Goal: Information Seeking & Learning: Learn about a topic

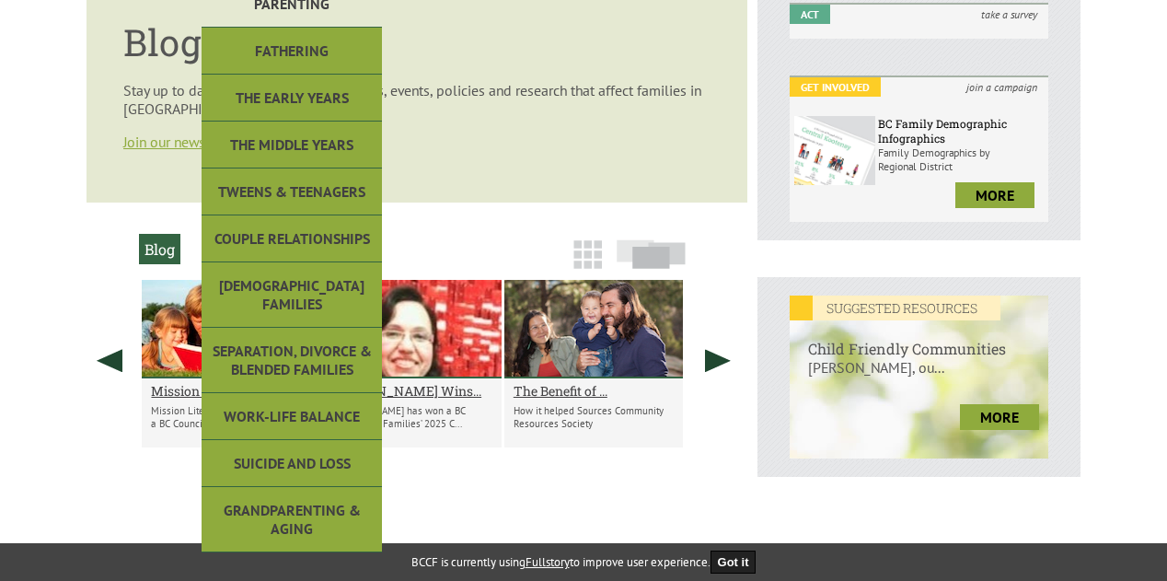
scroll to position [491, 0]
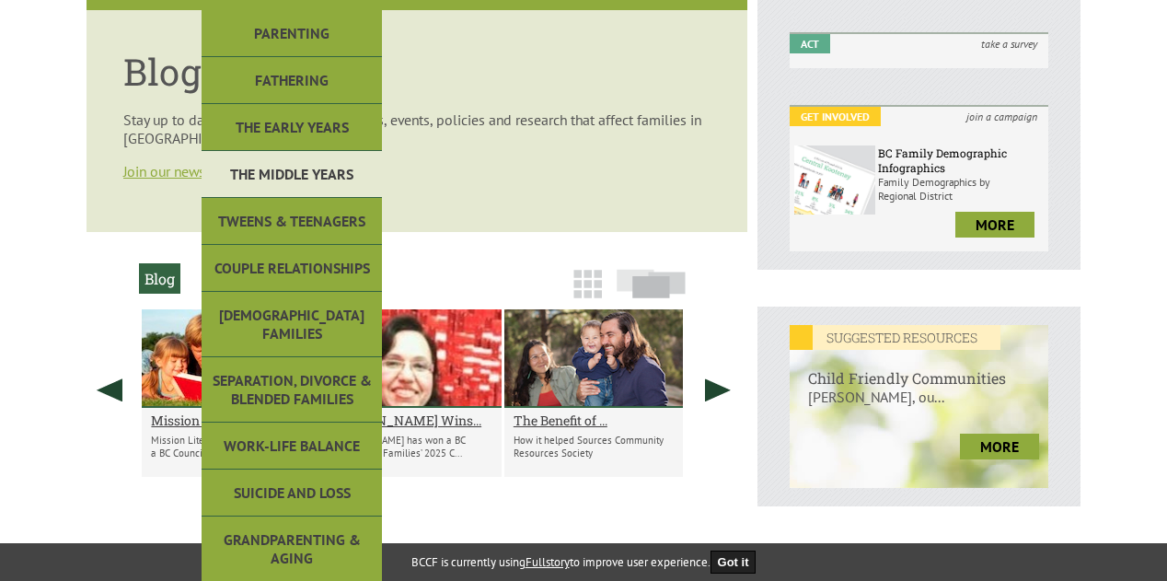
click at [309, 155] on link "The Middle Years" at bounding box center [292, 174] width 180 height 47
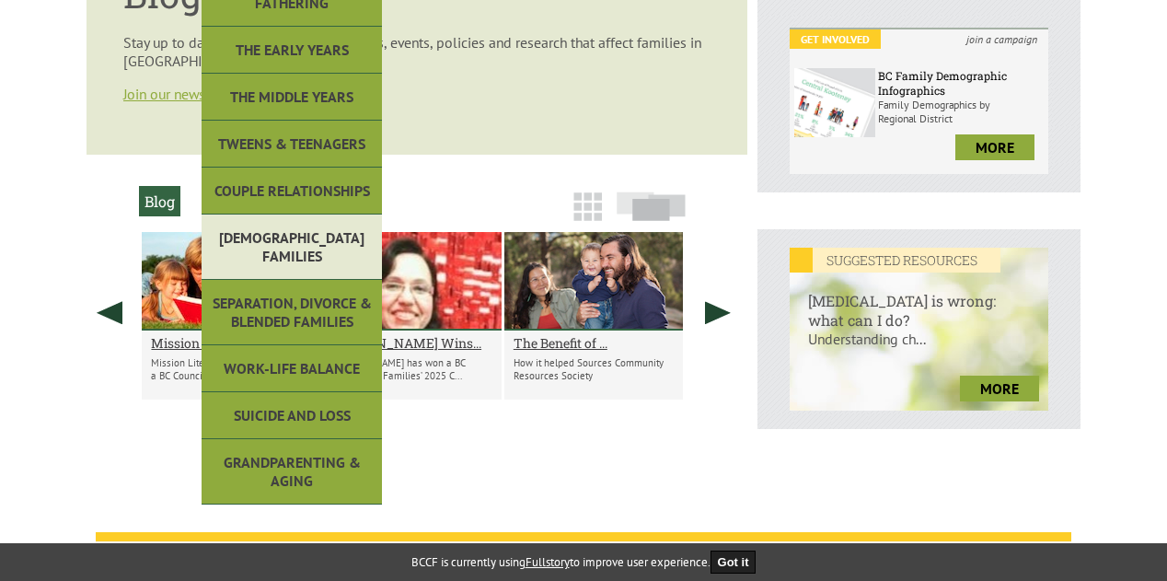
scroll to position [583, 0]
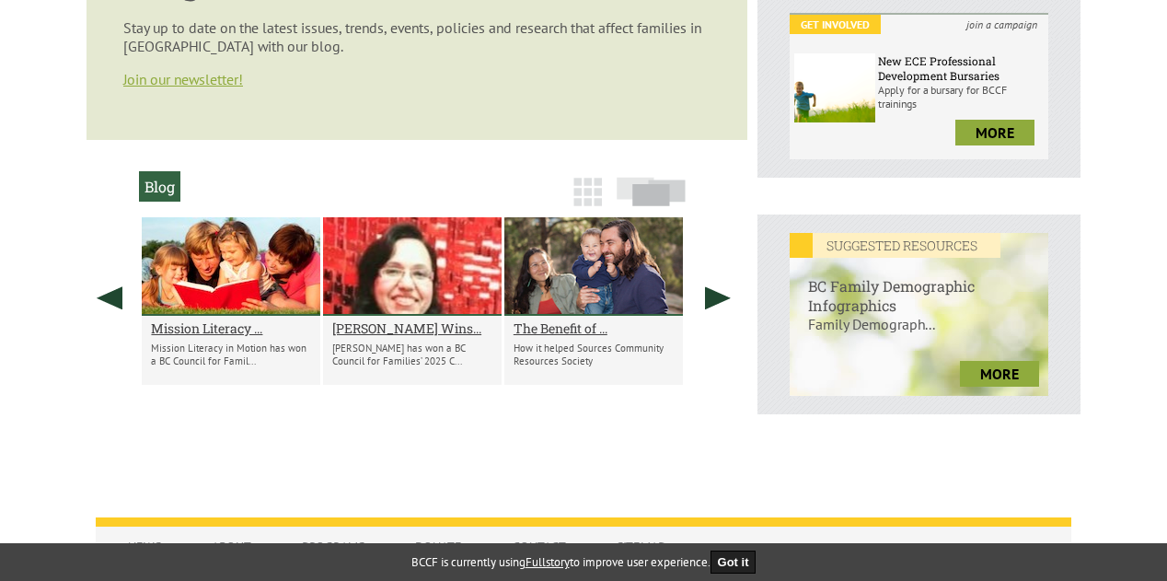
click at [595, 190] on img at bounding box center [587, 192] width 29 height 29
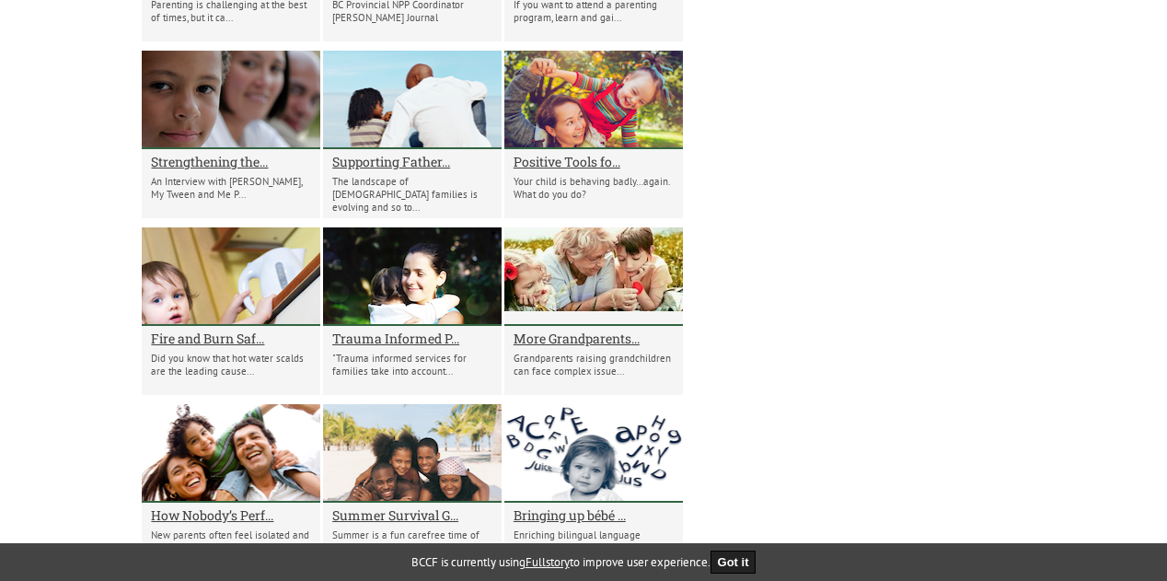
scroll to position [3252, 0]
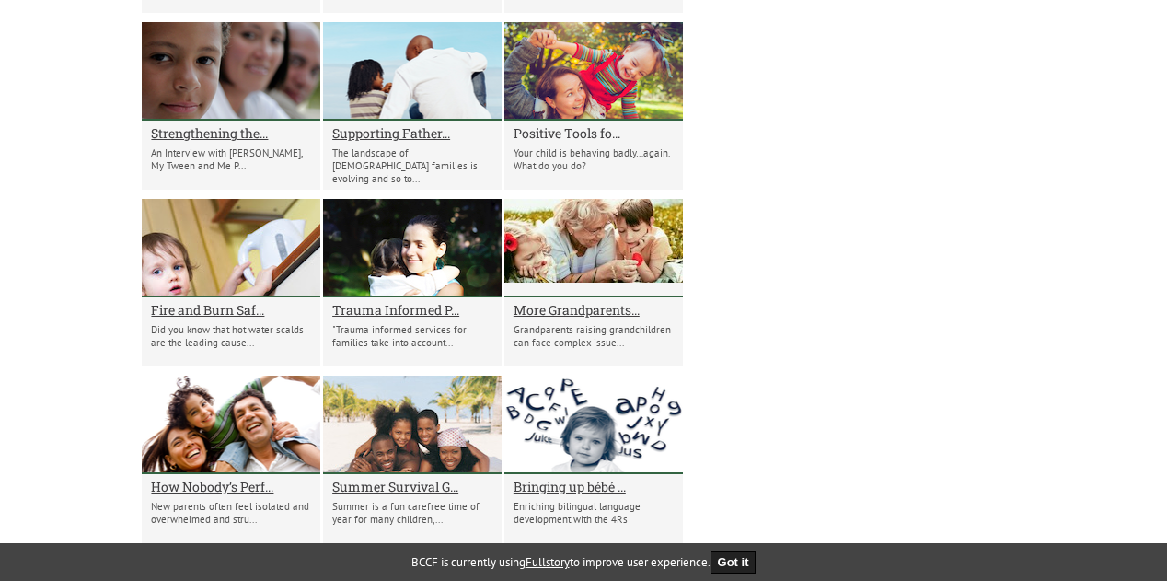
click at [560, 130] on h2 "Positive Tools fo..." at bounding box center [593, 132] width 160 height 17
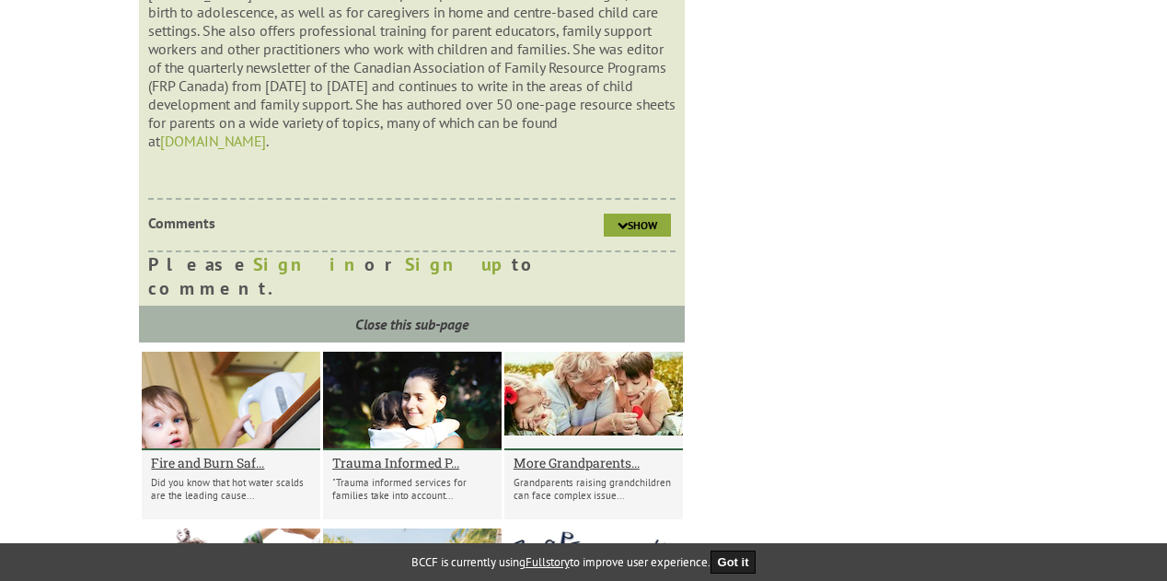
scroll to position [4695, 0]
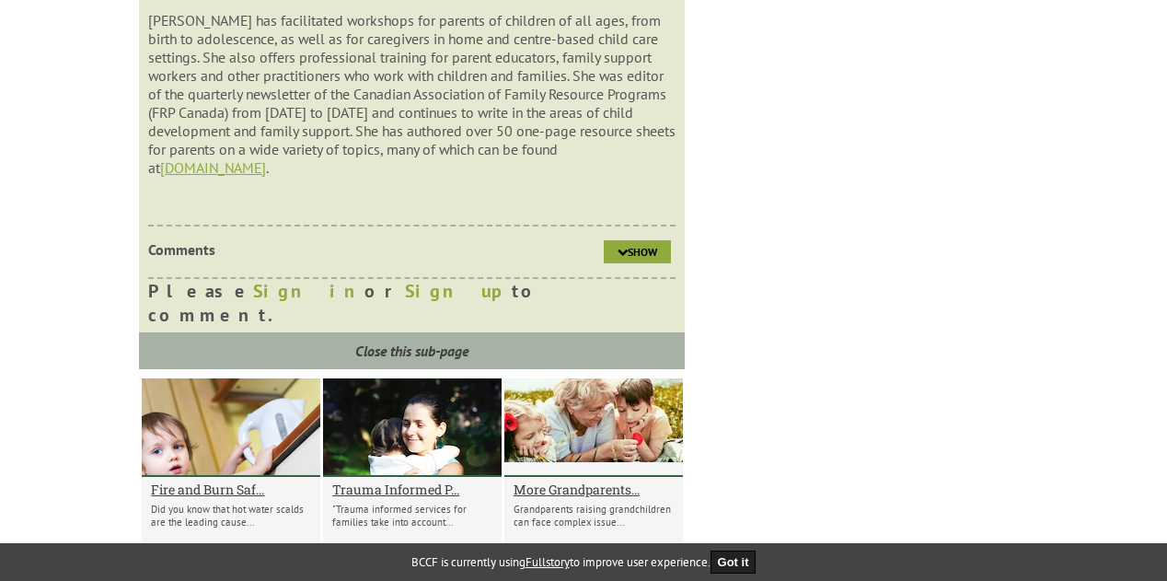
click at [260, 177] on link "www.parentsmatter.ca" at bounding box center [213, 167] width 106 height 18
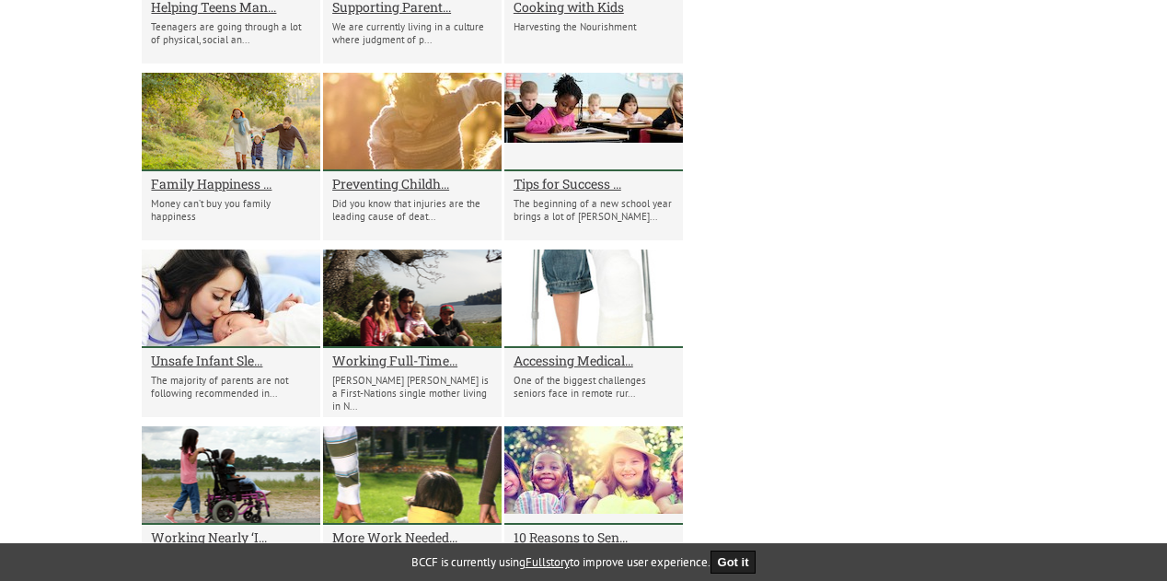
scroll to position [7272, 0]
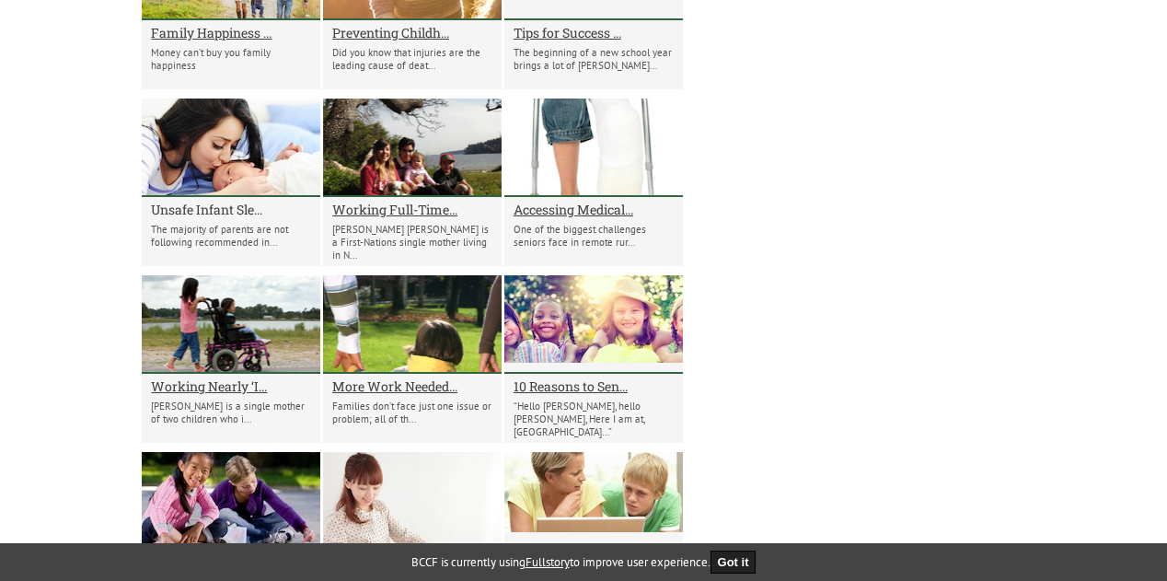
click at [184, 218] on h2 "Unsafe Infant Sle..." at bounding box center [231, 209] width 160 height 17
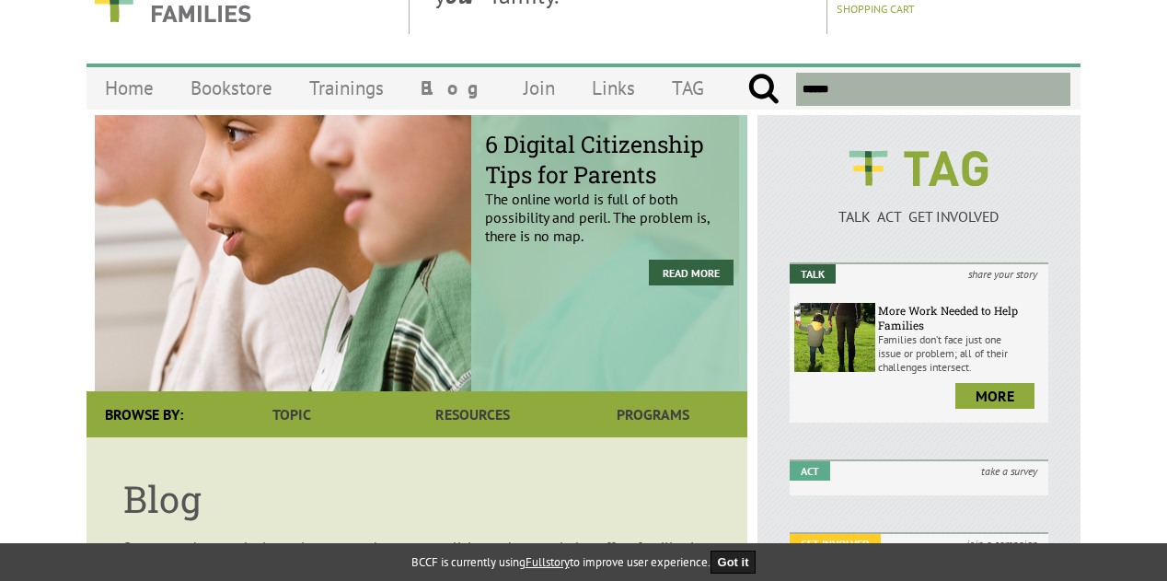
scroll to position [0, 0]
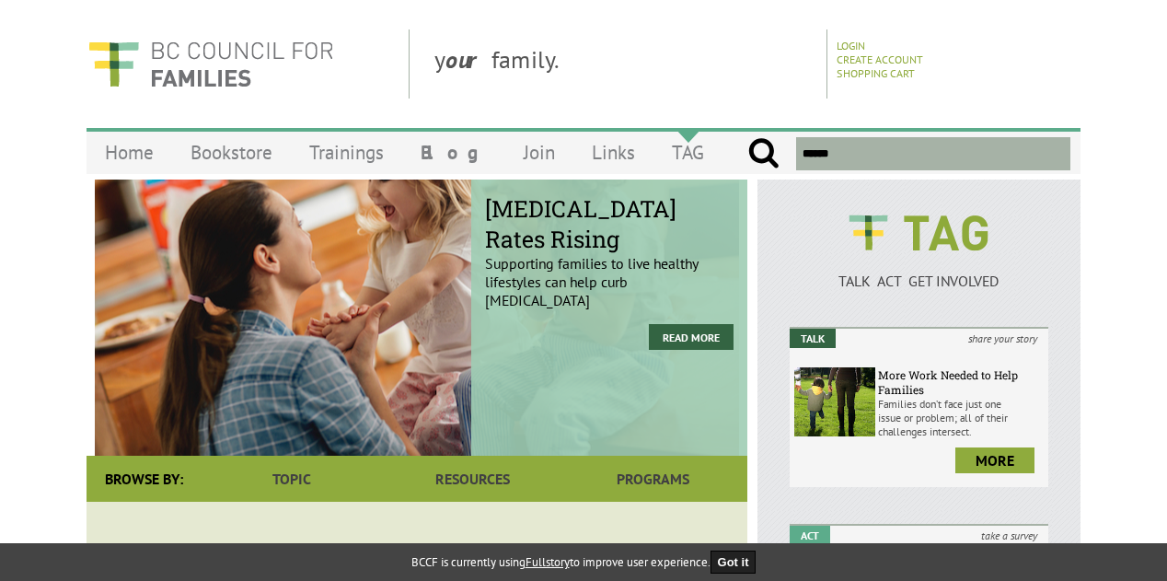
click at [653, 163] on link "TAG" at bounding box center [687, 152] width 69 height 43
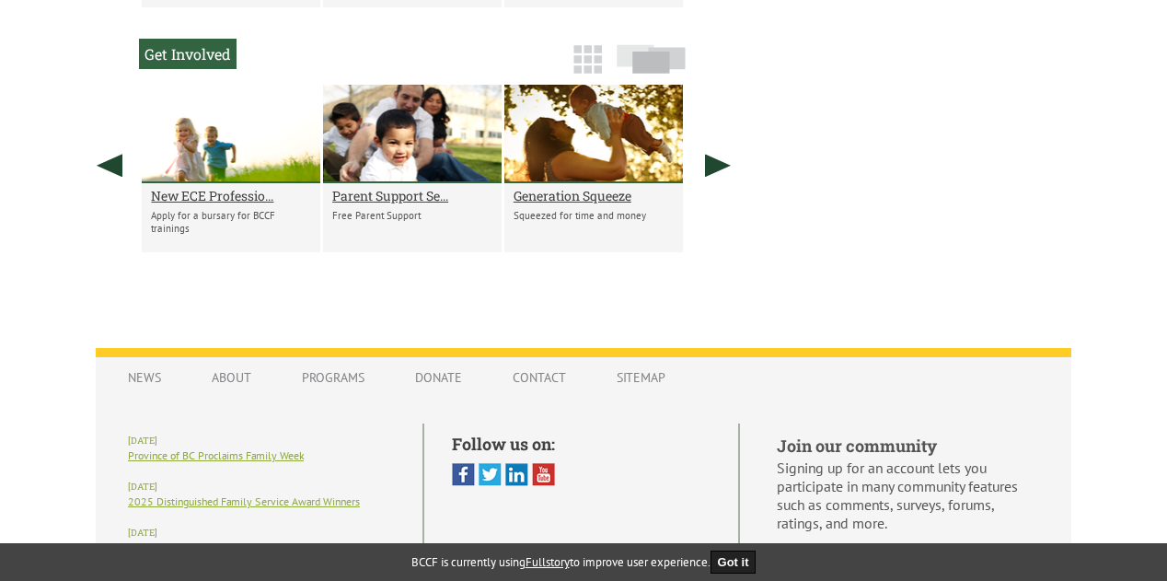
scroll to position [1104, 0]
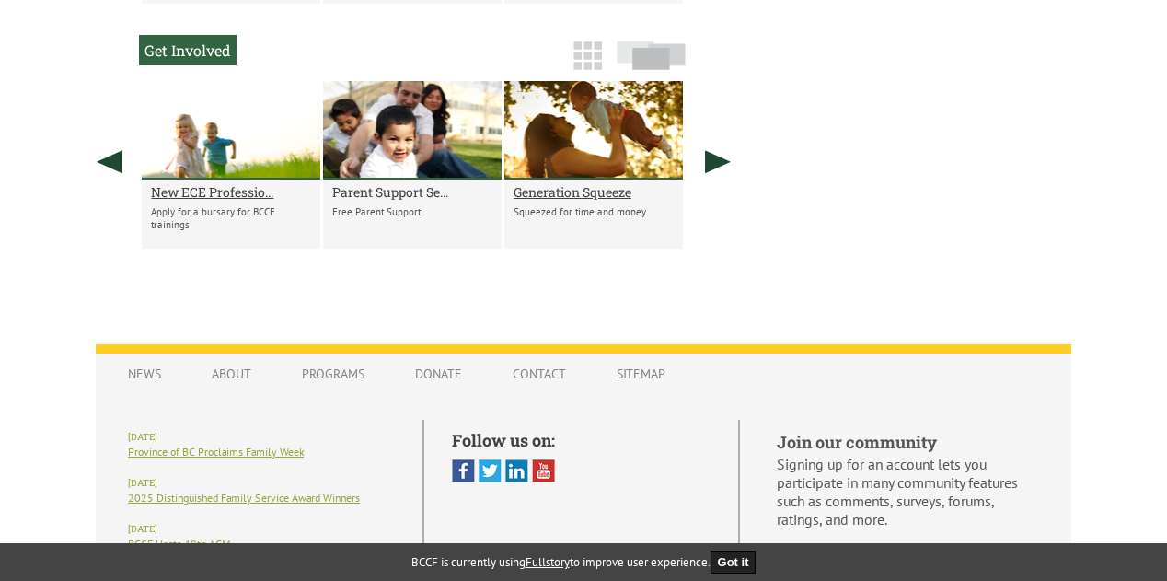
click at [392, 201] on h2 "Parent Support Se..." at bounding box center [412, 191] width 160 height 17
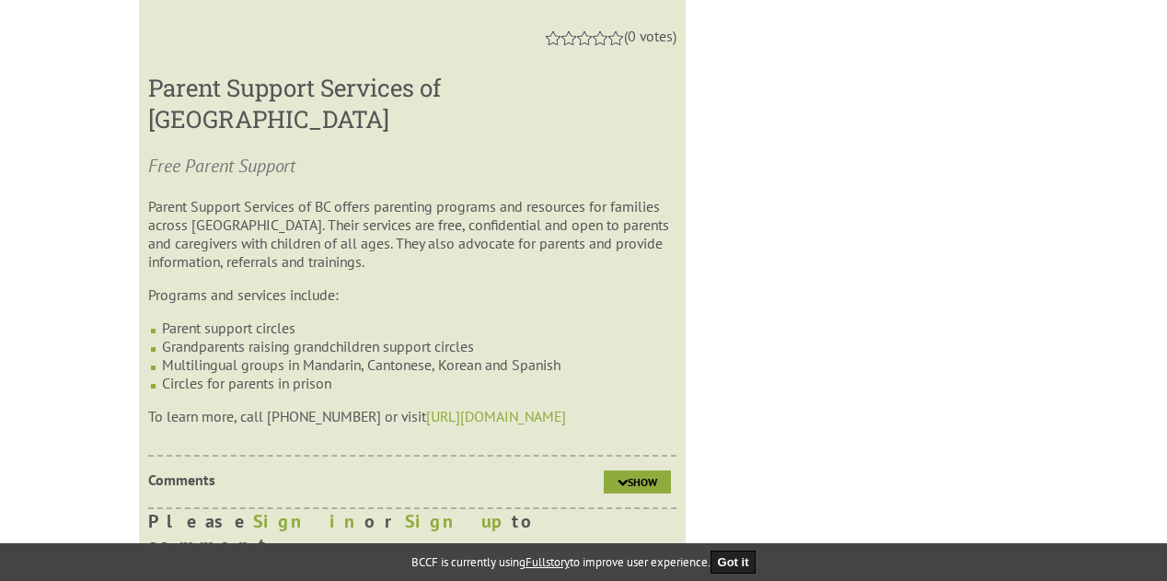
scroll to position [1414, 0]
click at [468, 406] on link "[URL][DOMAIN_NAME]" at bounding box center [496, 415] width 140 height 18
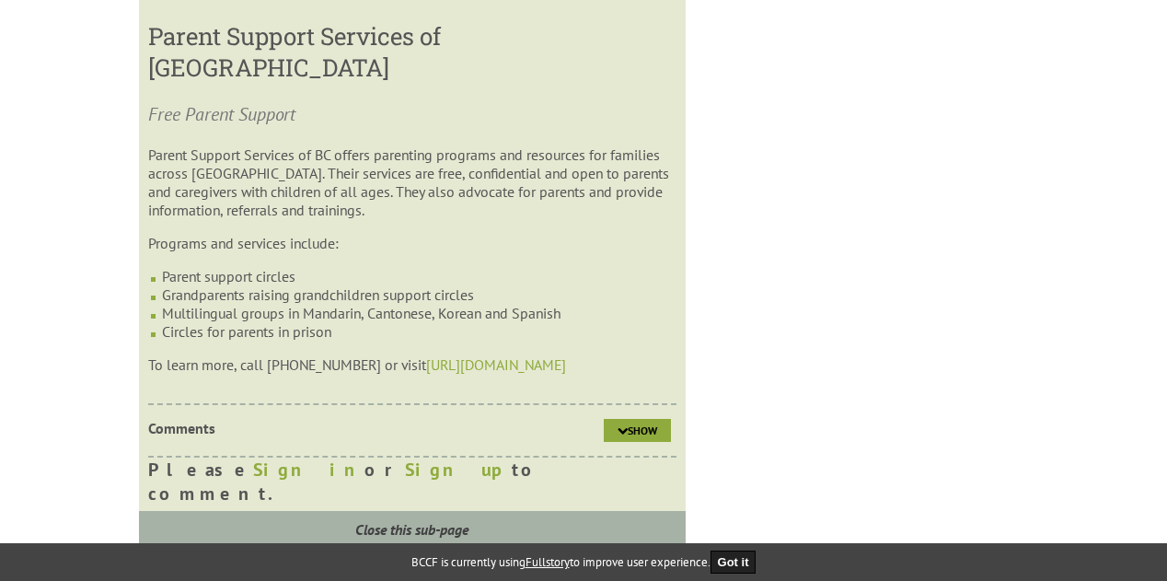
scroll to position [1506, 0]
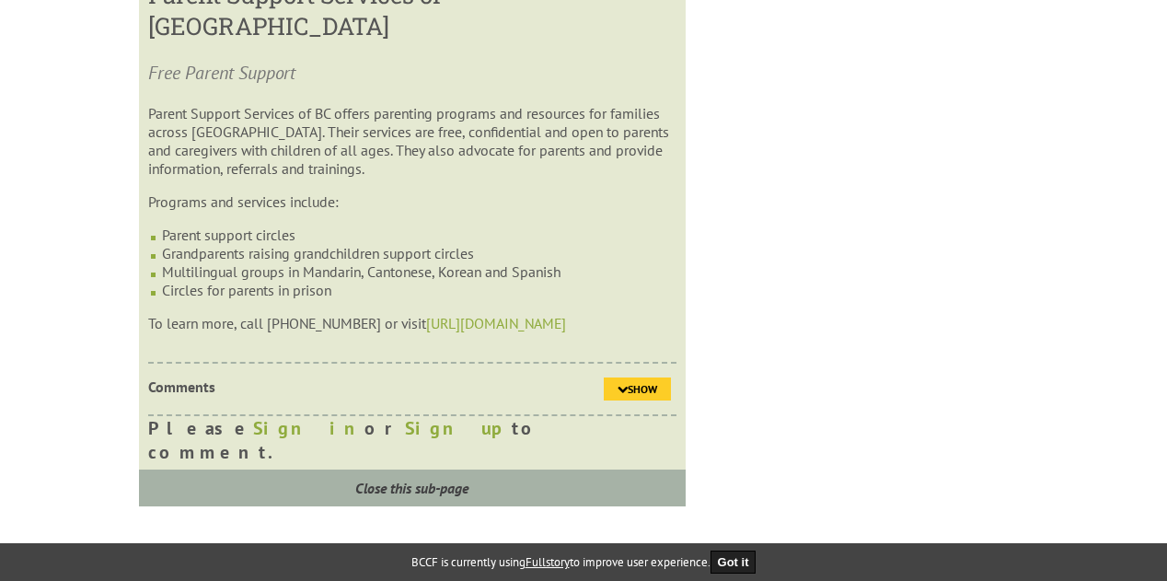
click at [626, 384] on icon at bounding box center [622, 389] width 10 height 11
